Goal: Task Accomplishment & Management: Use online tool/utility

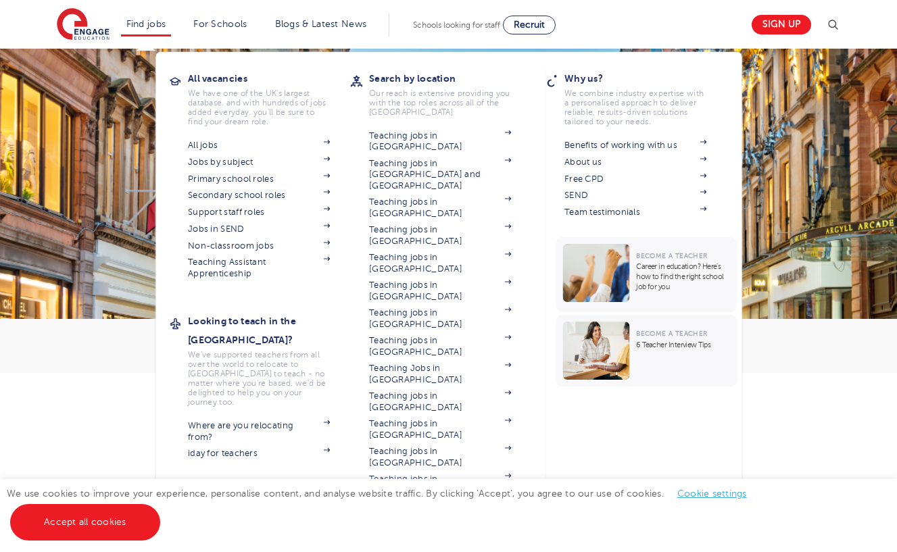
click at [149, 24] on link "Find jobs" at bounding box center [146, 24] width 40 height 10
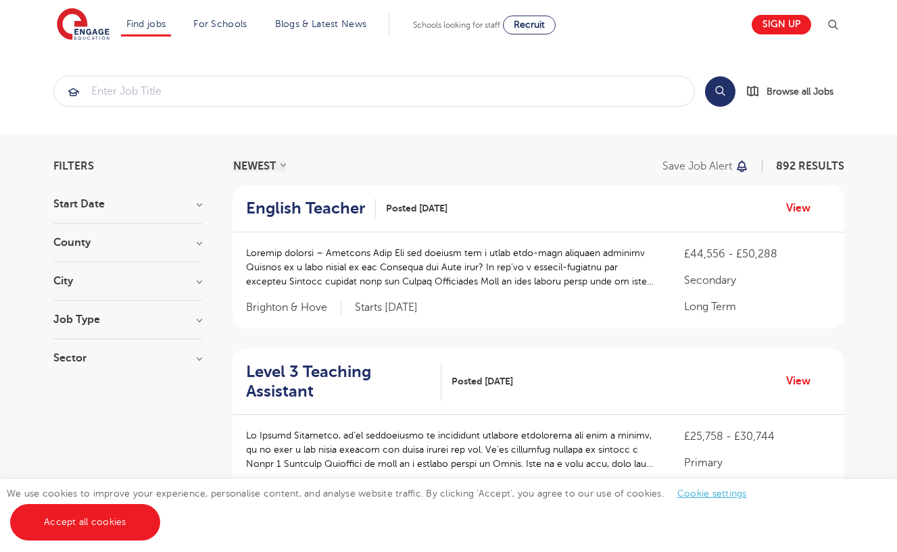
click at [122, 239] on h3 "County" at bounding box center [127, 242] width 149 height 11
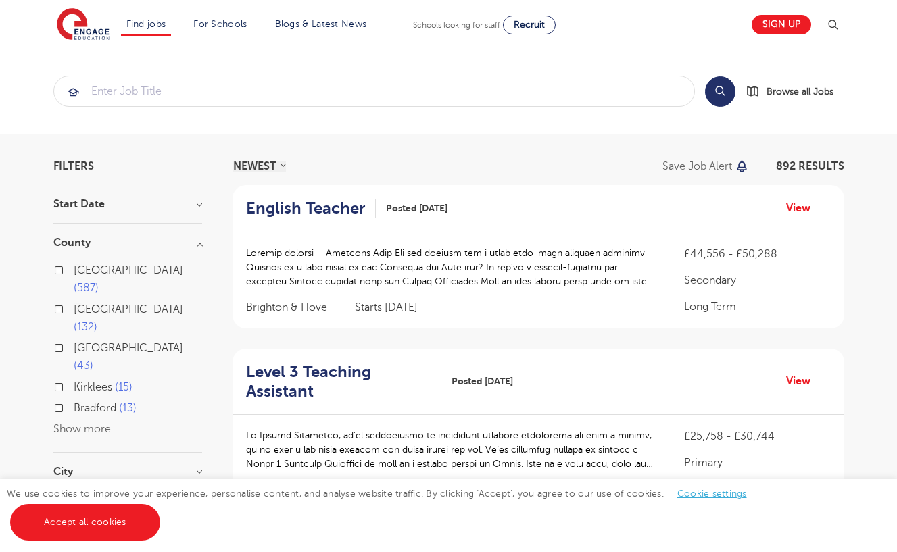
click at [99, 423] on button "Show more" at bounding box center [81, 429] width 57 height 12
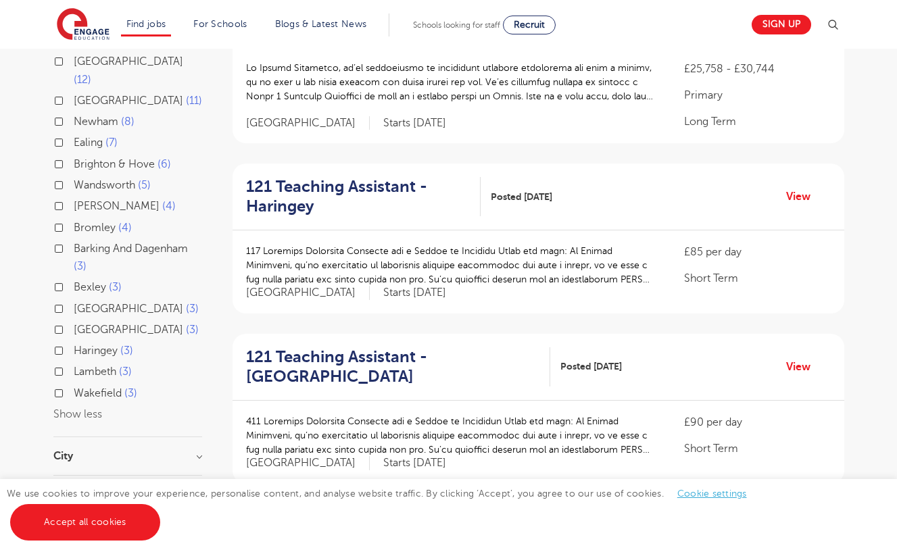
scroll to position [356, 0]
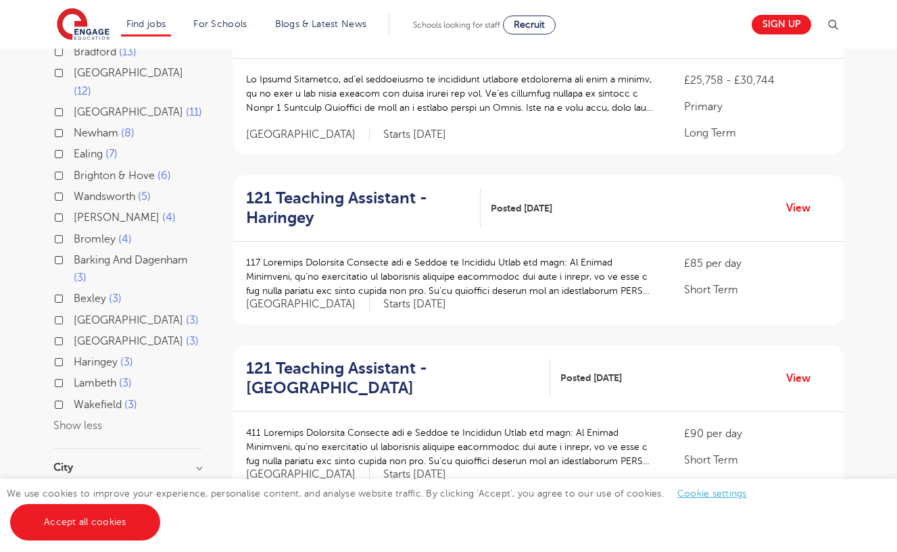
click at [176, 462] on h3 "City" at bounding box center [127, 467] width 149 height 11
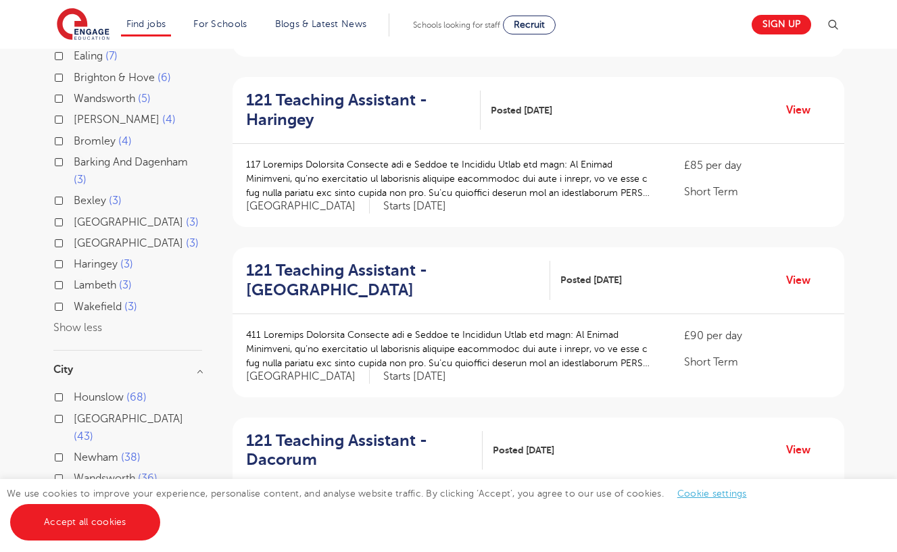
scroll to position [459, 0]
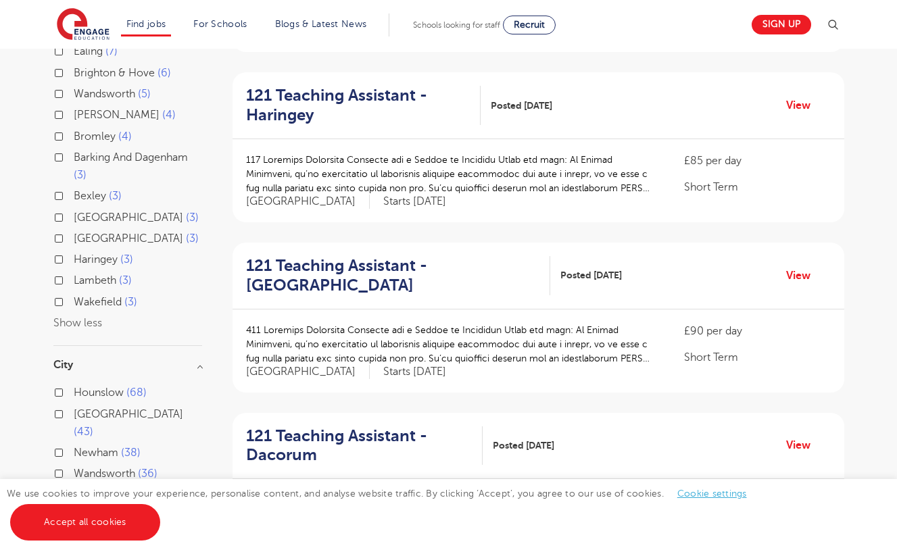
click at [92, 510] on button "Show more" at bounding box center [81, 516] width 57 height 12
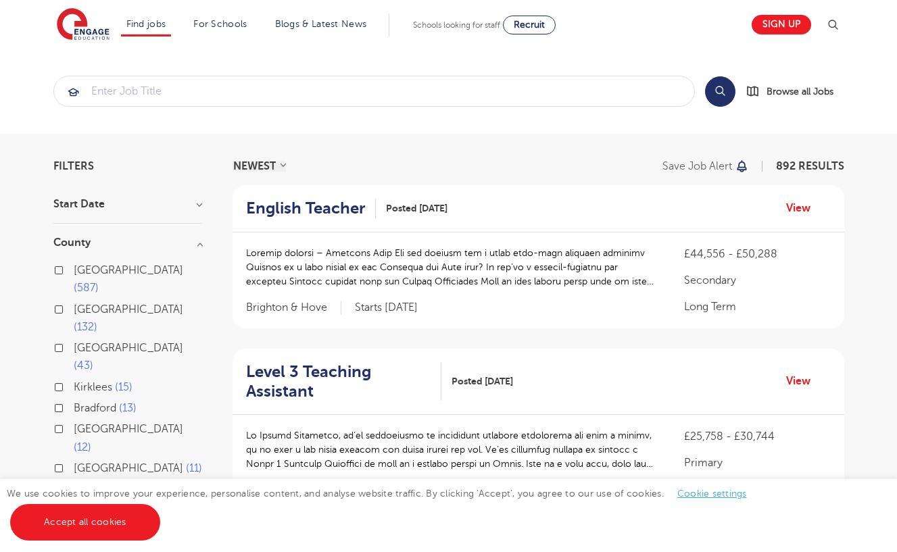
scroll to position [0, 0]
